Goal: Register for event/course

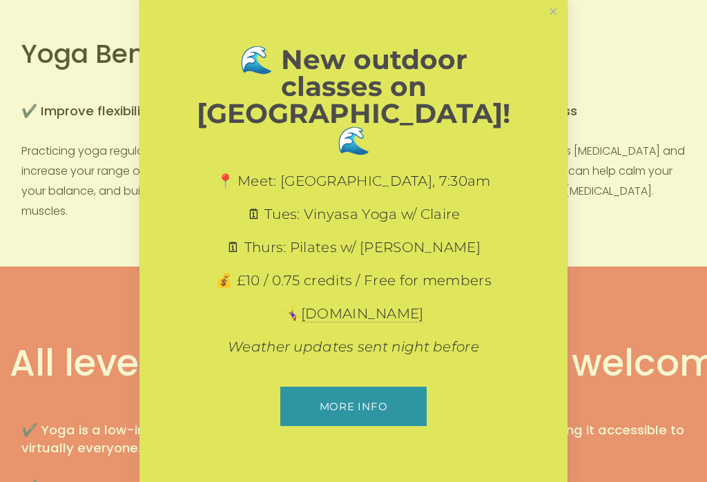
scroll to position [319, 0]
click at [559, 24] on link "Close" at bounding box center [554, 12] width 24 height 24
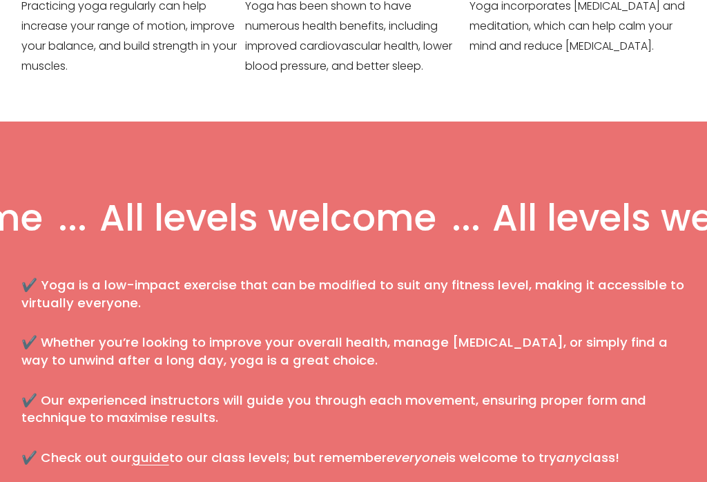
scroll to position [511, 0]
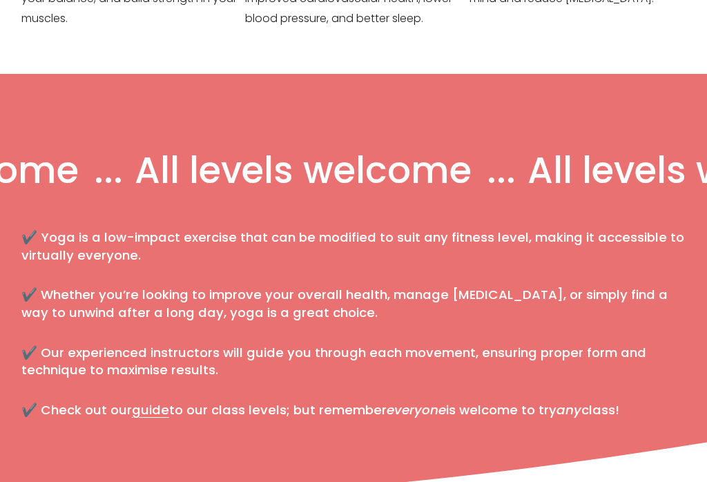
click at [153, 417] on link "guide" at bounding box center [150, 409] width 37 height 17
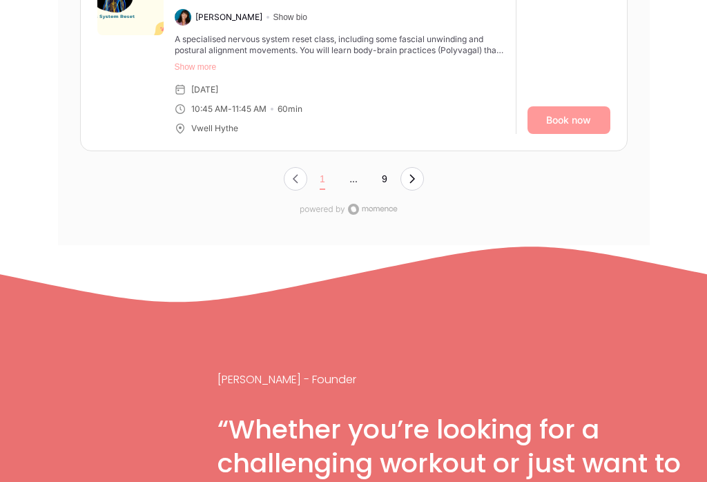
scroll to position [5591, 0]
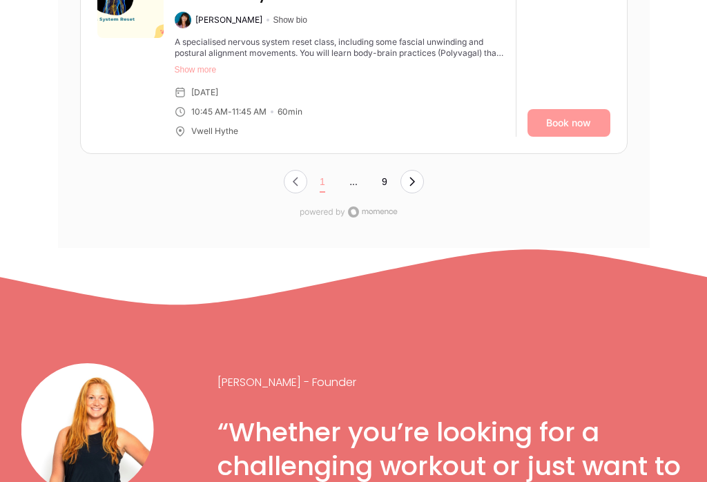
click at [424, 170] on button "Next Page, Page 0" at bounding box center [412, 181] width 23 height 23
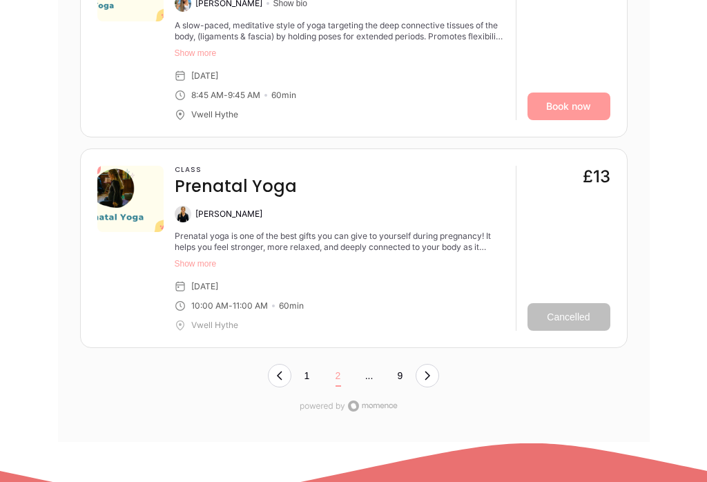
scroll to position [5419, 0]
click at [435, 364] on button "Next Page, Page 1" at bounding box center [427, 375] width 23 height 23
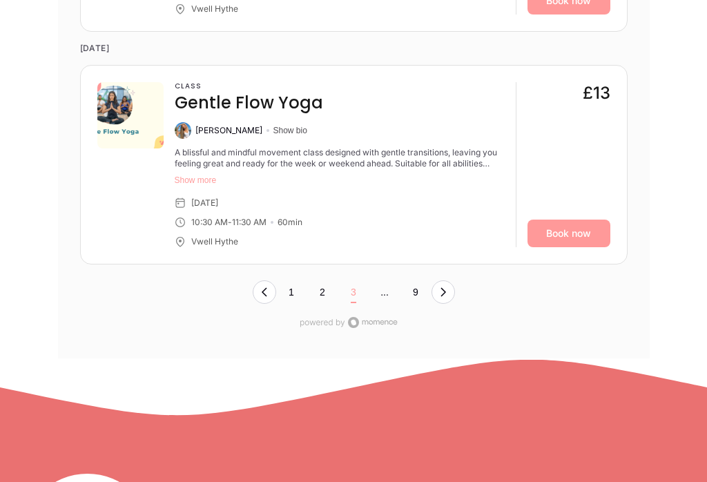
scroll to position [5505, 0]
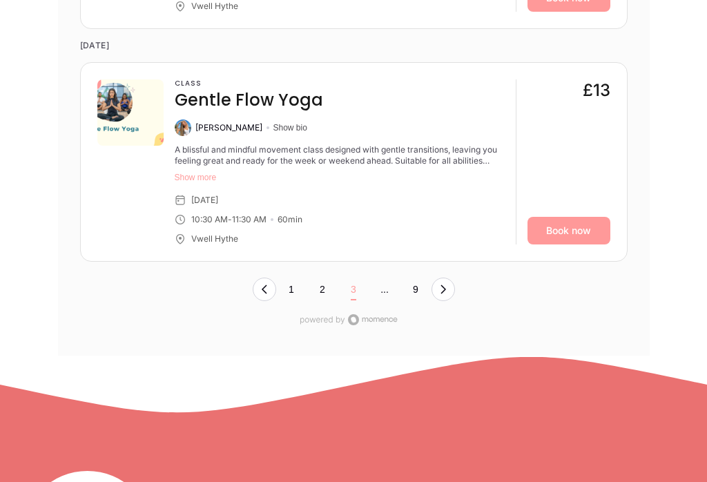
click at [455, 278] on button "Next Page, Page 2" at bounding box center [443, 289] width 23 height 23
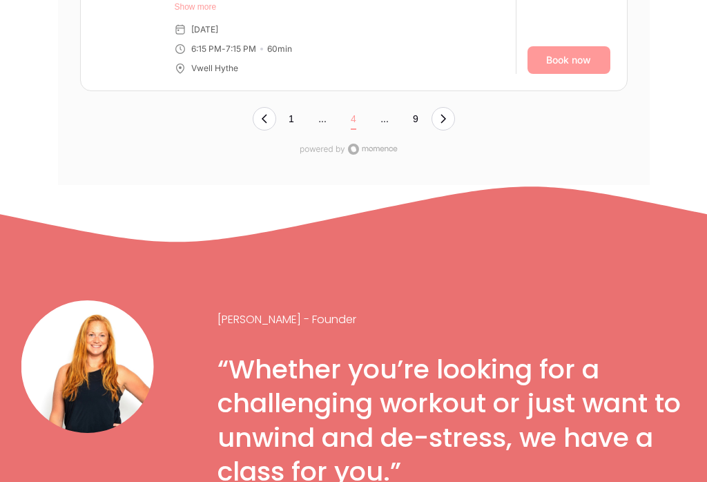
scroll to position [5647, 0]
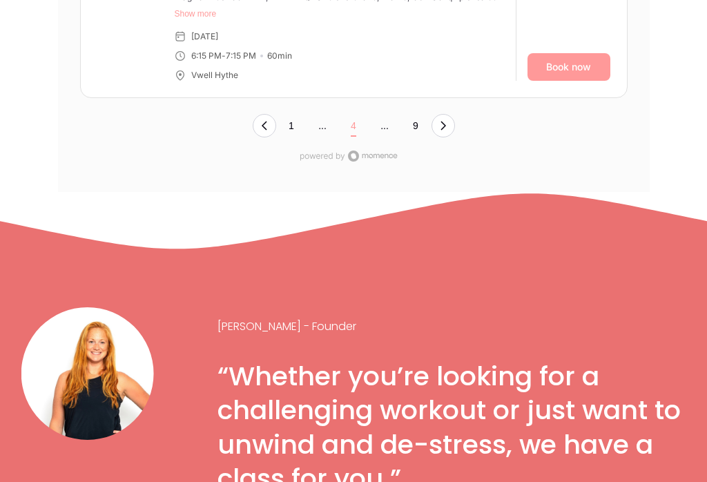
click at [454, 114] on button "Next Page, Page 3" at bounding box center [443, 125] width 23 height 23
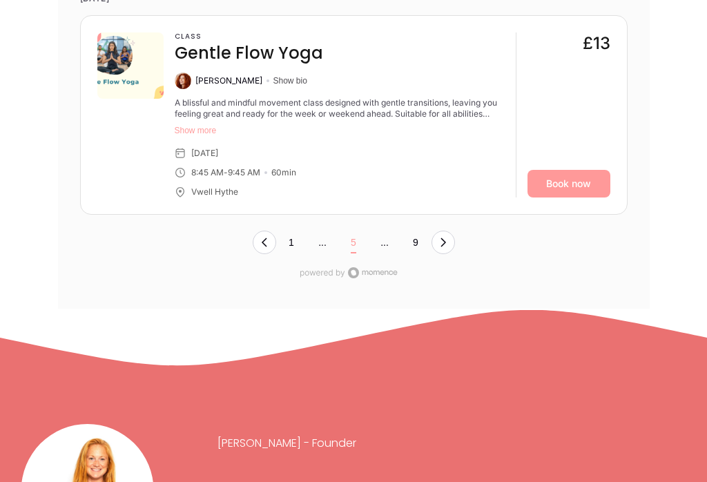
scroll to position [5552, 0]
click at [446, 231] on button "Next Page, Page 4" at bounding box center [443, 242] width 23 height 23
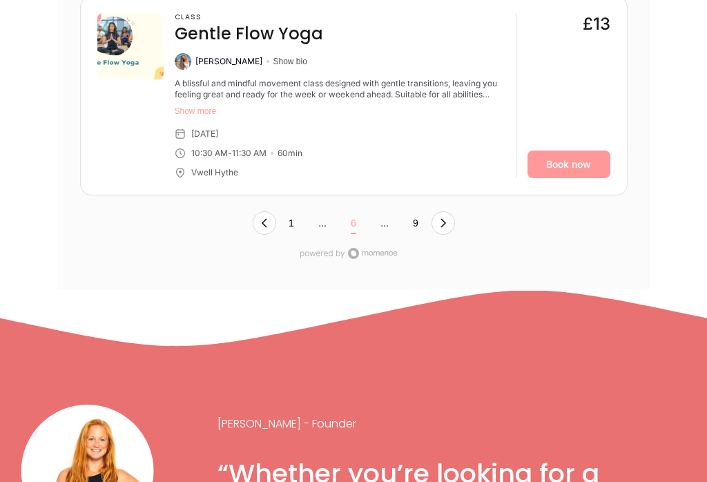
scroll to position [5594, 0]
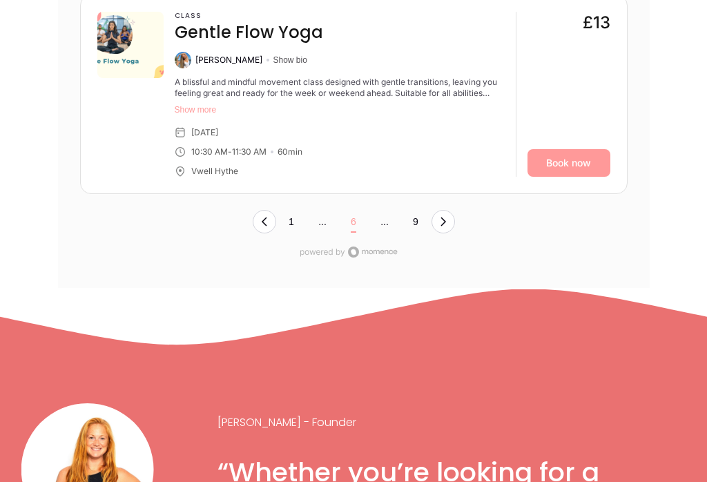
click at [451, 211] on button "Next Page, Page 5" at bounding box center [443, 222] width 23 height 23
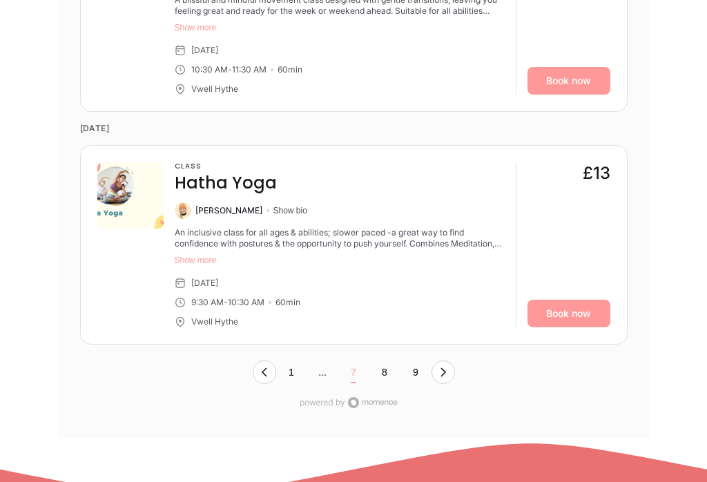
scroll to position [5510, 0]
click at [453, 361] on button "Next Page, Page 6" at bounding box center [443, 372] width 23 height 23
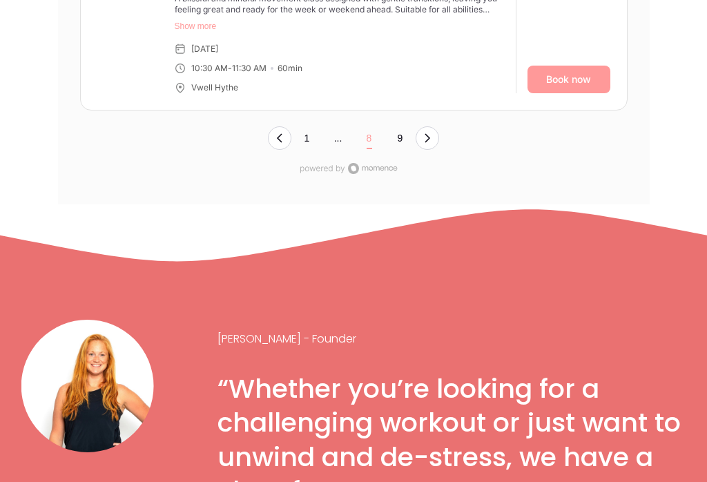
scroll to position [5744, 0]
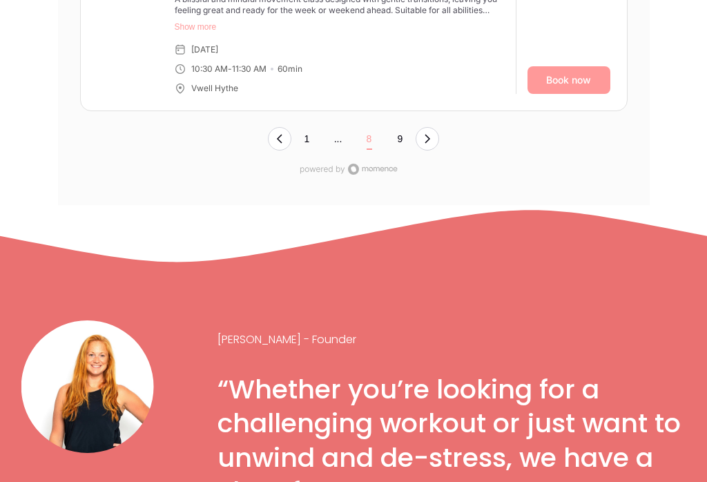
click at [435, 127] on button "Next Page, Page 7" at bounding box center [427, 138] width 23 height 23
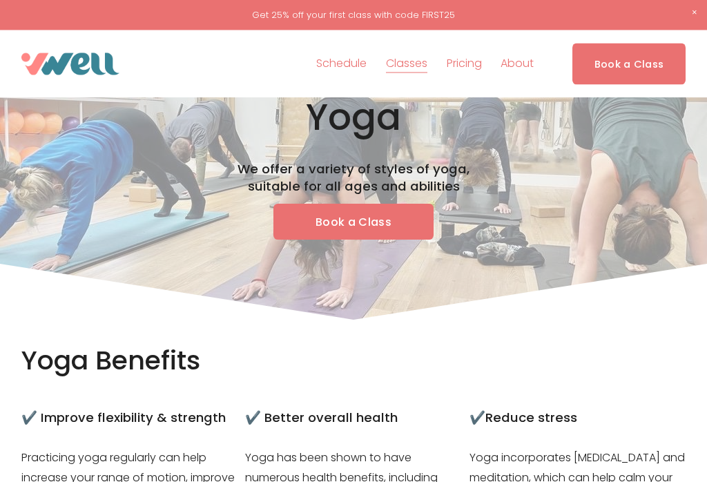
scroll to position [0, 0]
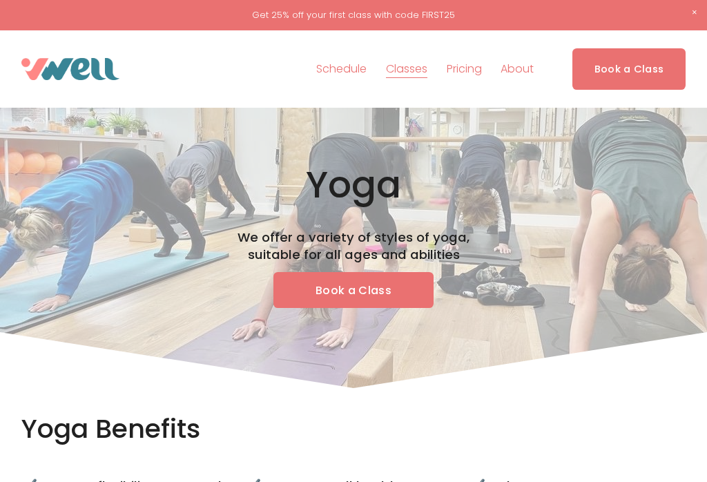
click at [0, 0] on div at bounding box center [0, 0] width 0 height 0
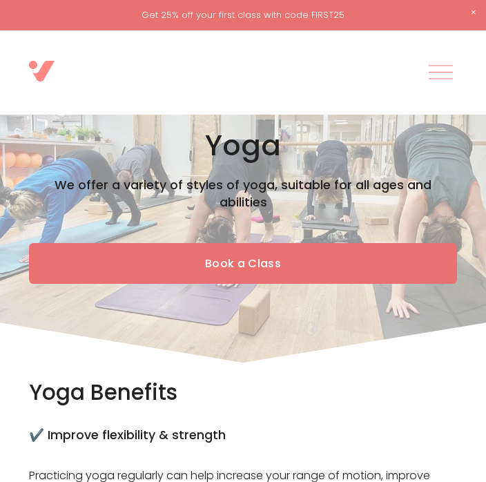
click at [446, 79] on div at bounding box center [441, 79] width 24 height 1
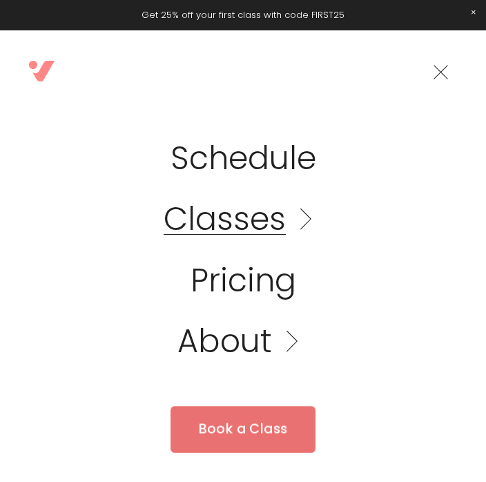
click at [310, 227] on link "Folder: Classes" at bounding box center [243, 220] width 159 height 32
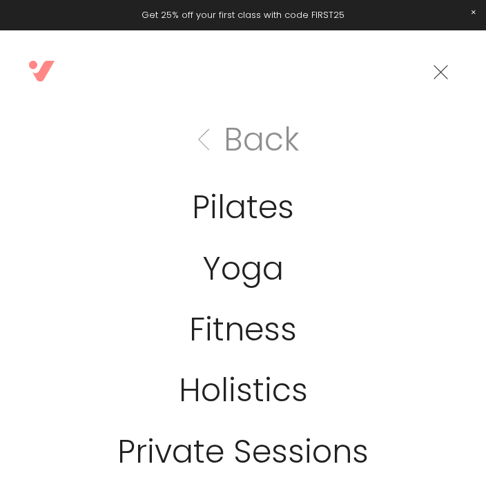
scroll to position [3, 0]
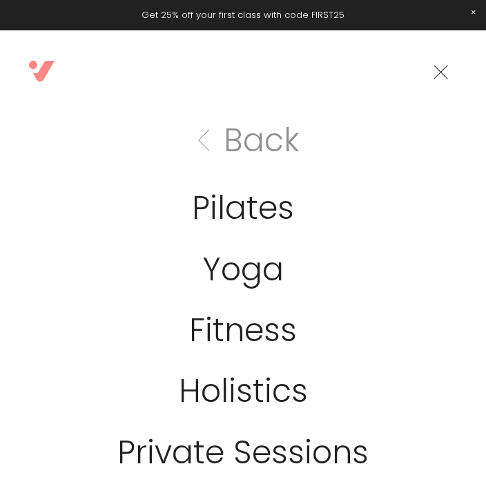
click at [292, 204] on link "Pilates" at bounding box center [243, 209] width 102 height 32
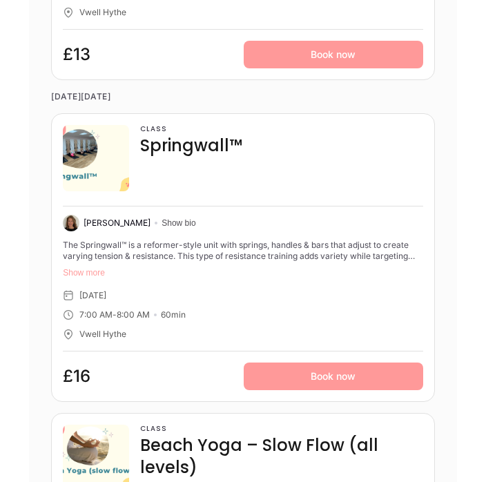
scroll to position [4082, 0]
